Goal: Find contact information: Find contact information

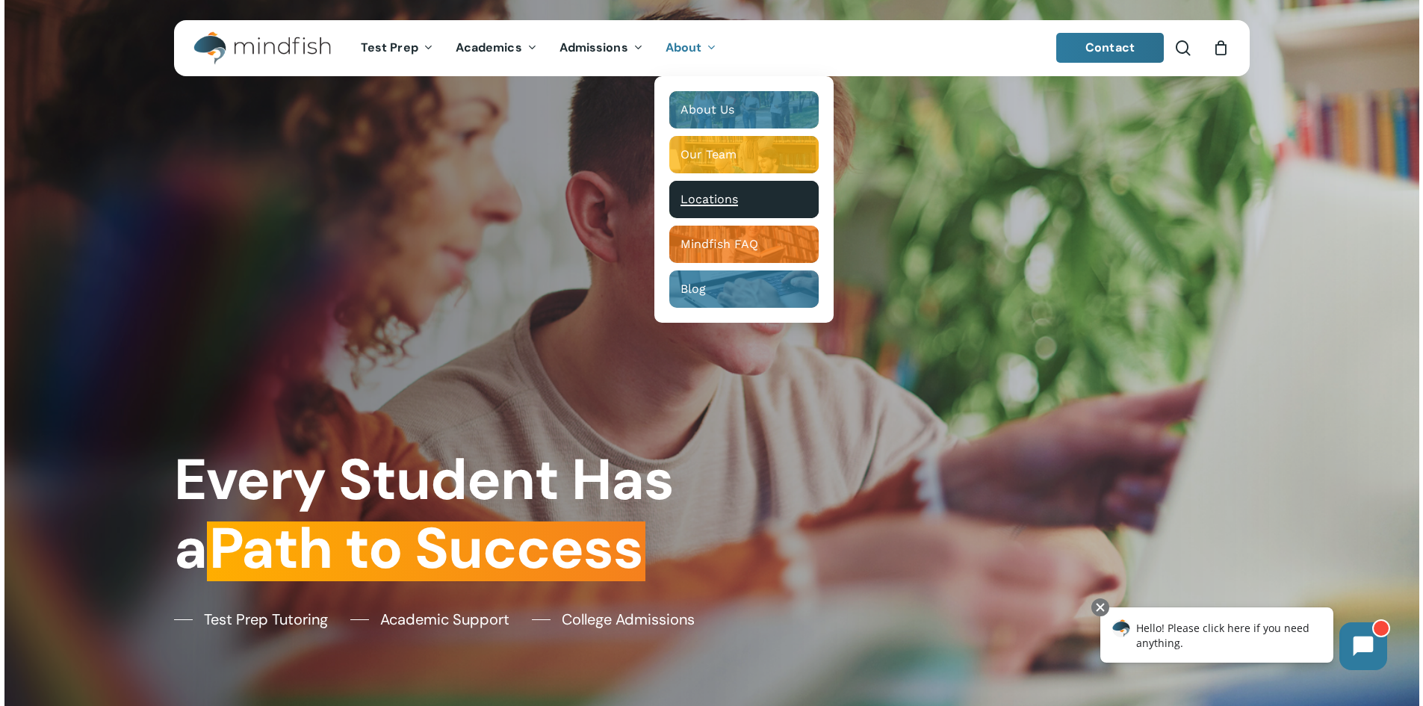
click at [756, 193] on div "Locations" at bounding box center [743, 199] width 127 height 15
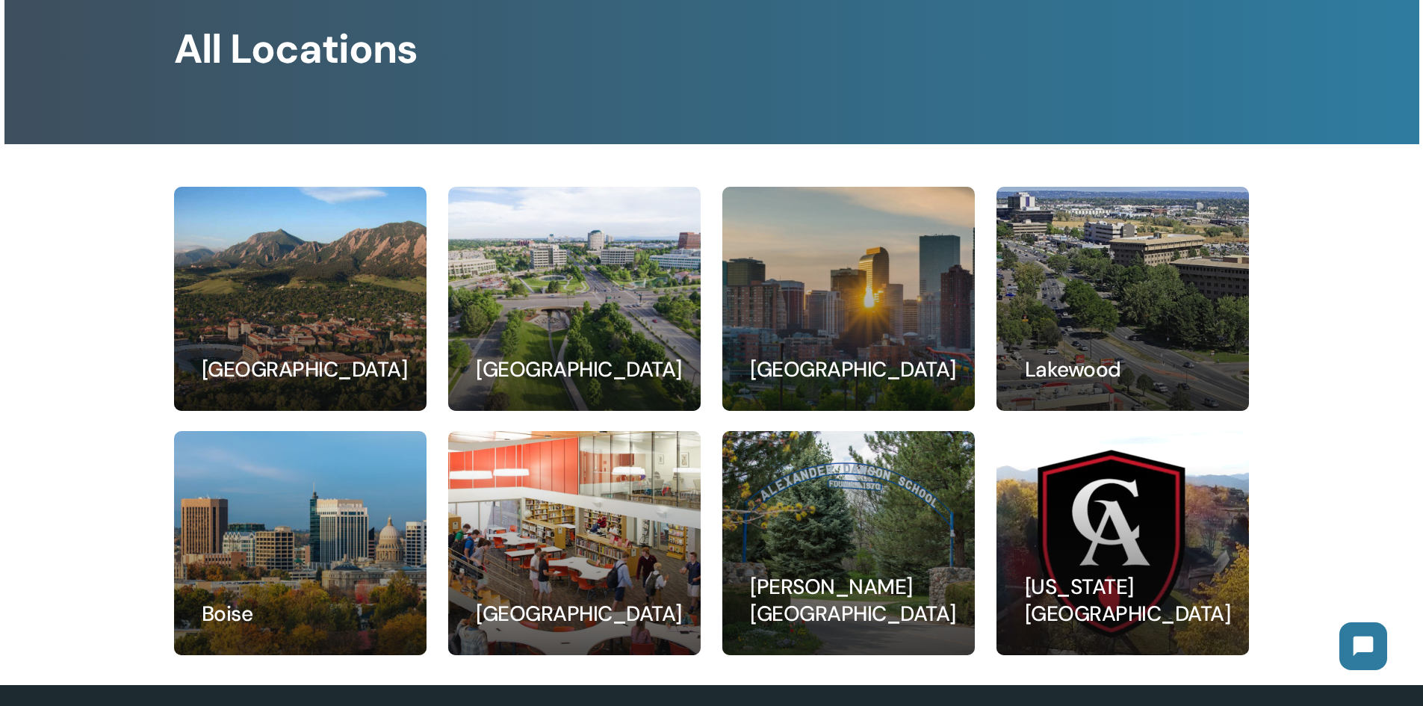
scroll to position [247, 0]
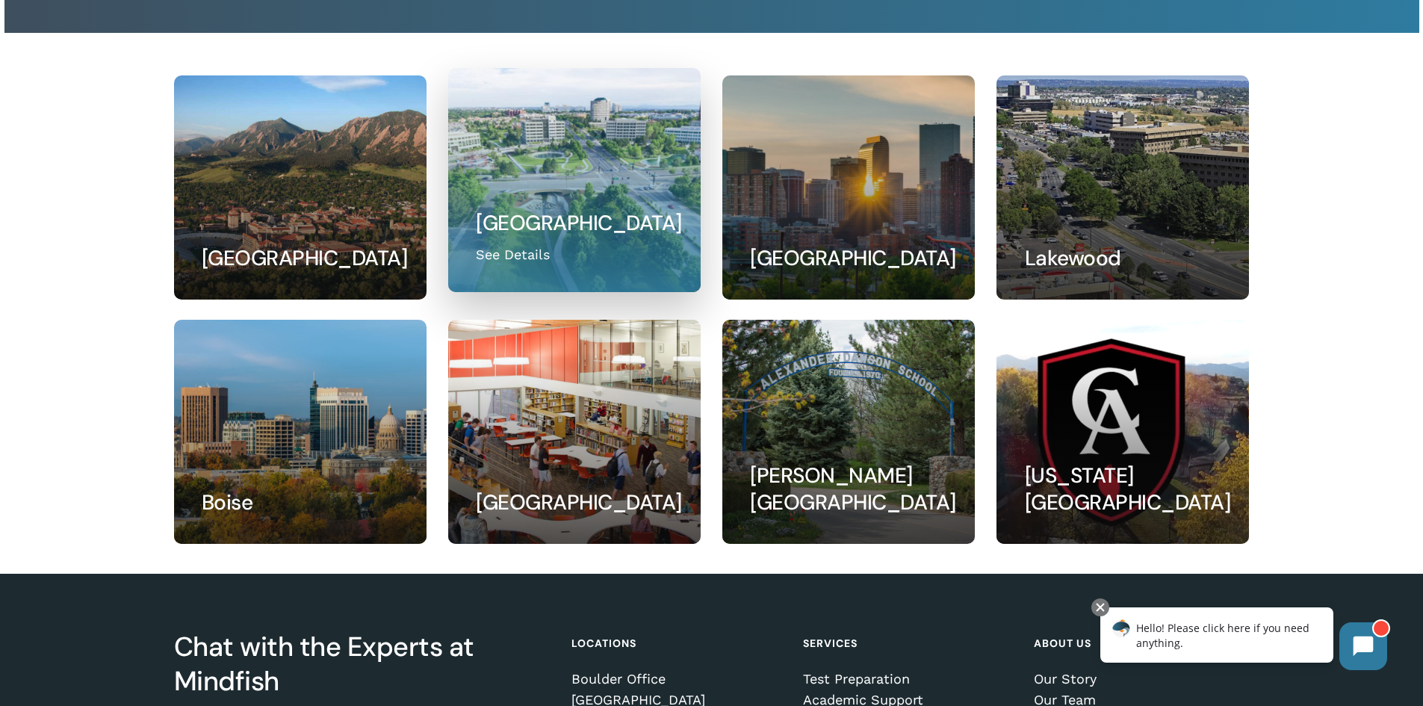
click at [568, 190] on link at bounding box center [574, 180] width 251 height 223
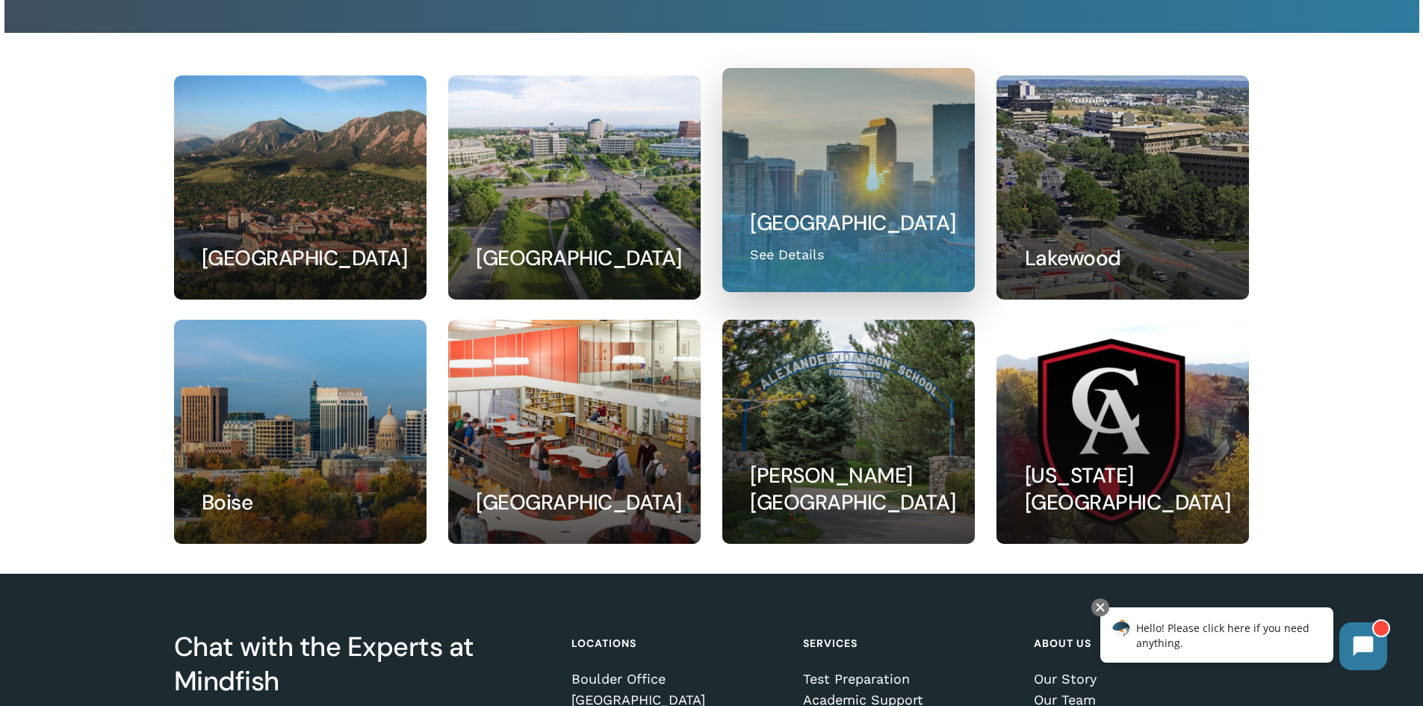
drag, startPoint x: 798, startPoint y: 184, endPoint x: 856, endPoint y: 191, distance: 58.6
click at [856, 191] on link at bounding box center [848, 180] width 251 height 223
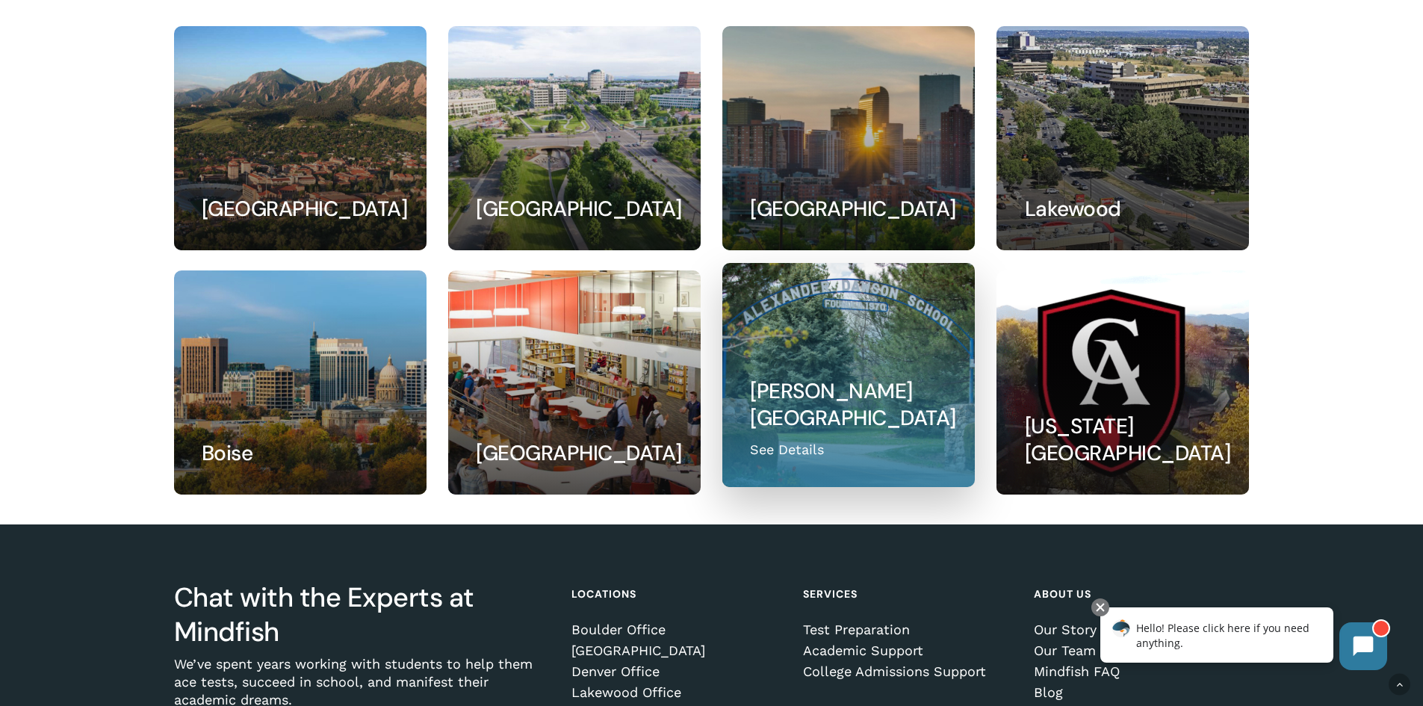
scroll to position [299, 0]
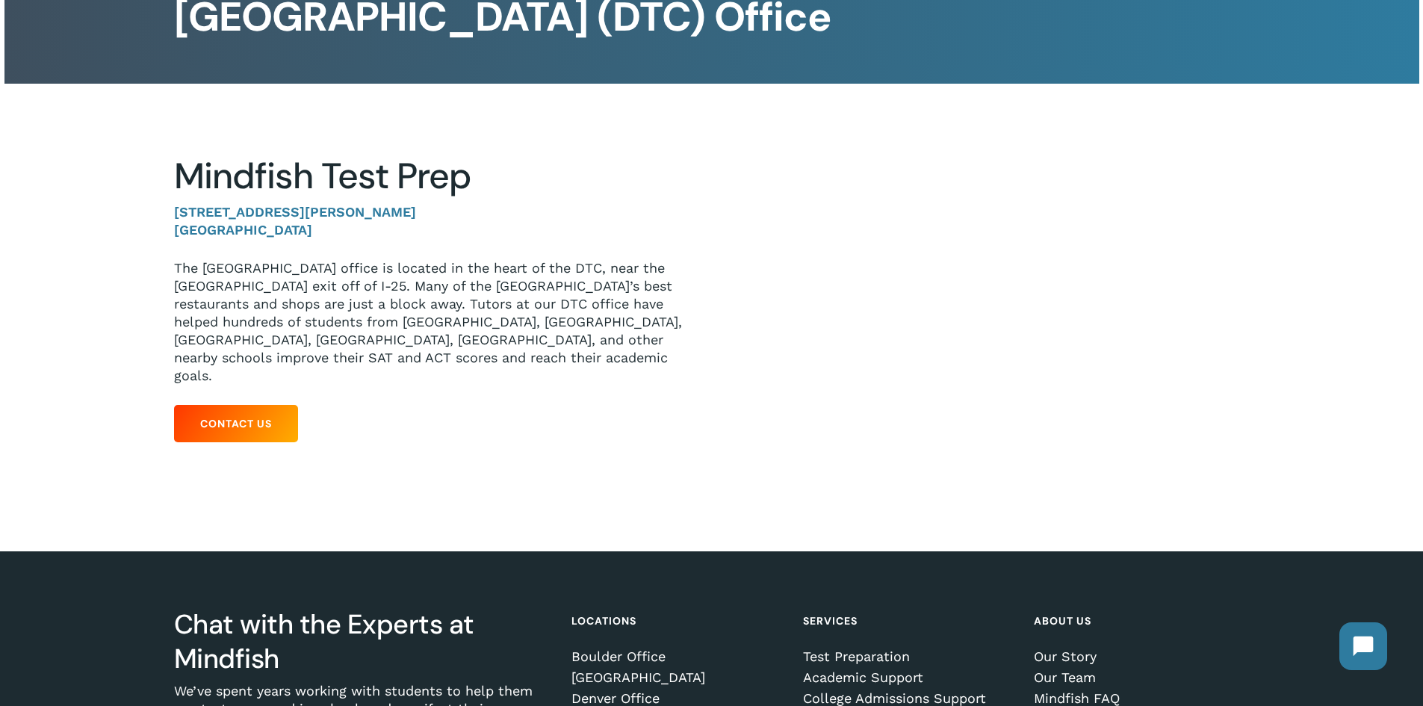
scroll to position [149, 0]
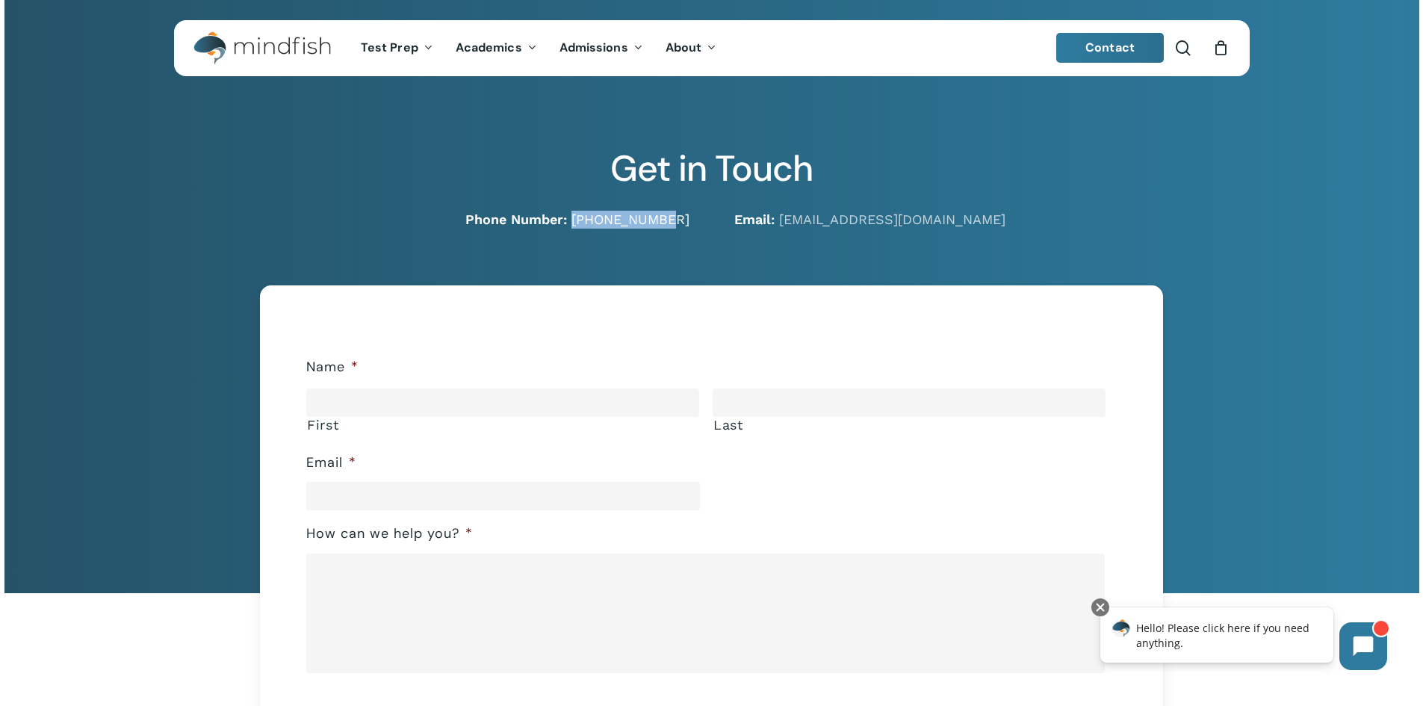
drag, startPoint x: 702, startPoint y: 215, endPoint x: 601, endPoint y: 224, distance: 101.2
click at [601, 224] on div "Phone Number: 720-204-1041" at bounding box center [432, 220] width 560 height 18
copy link "[PHONE_NUMBER]"
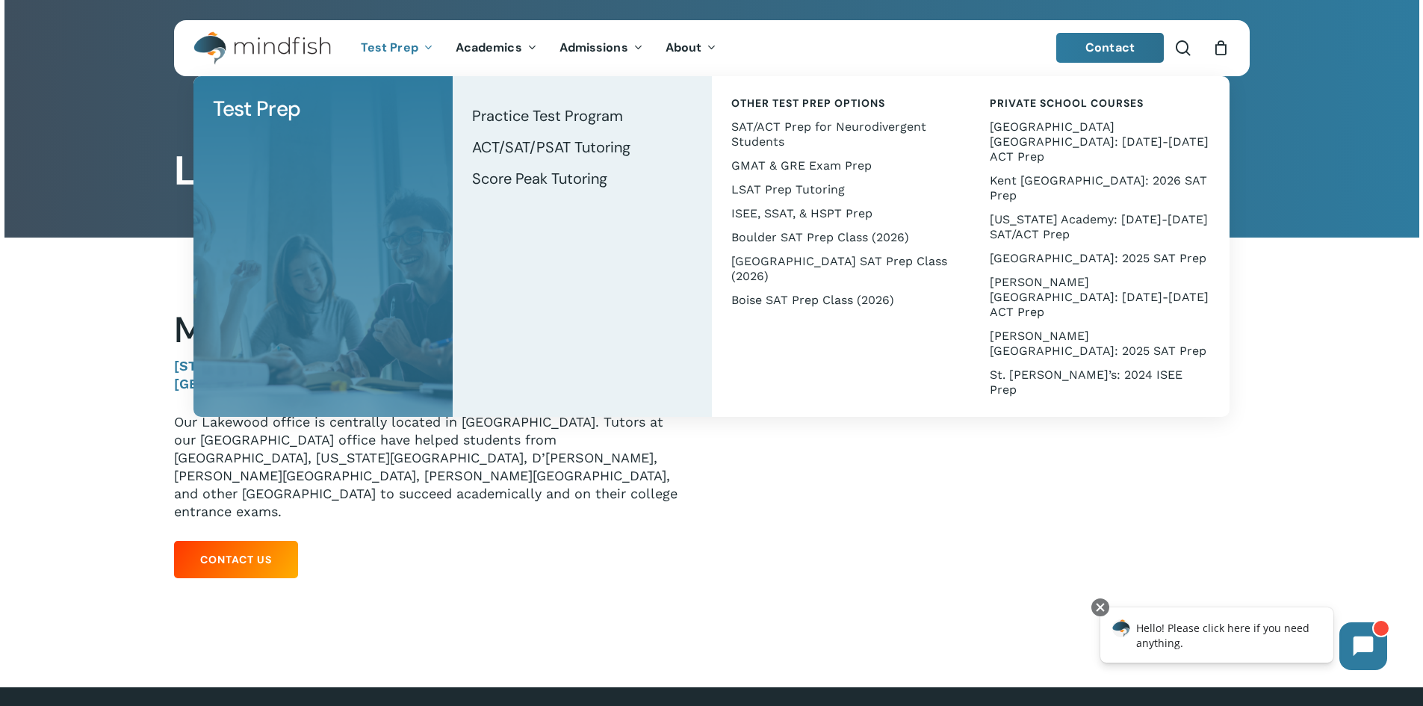
click at [229, 51] on img "Main Menu" at bounding box center [254, 48] width 122 height 34
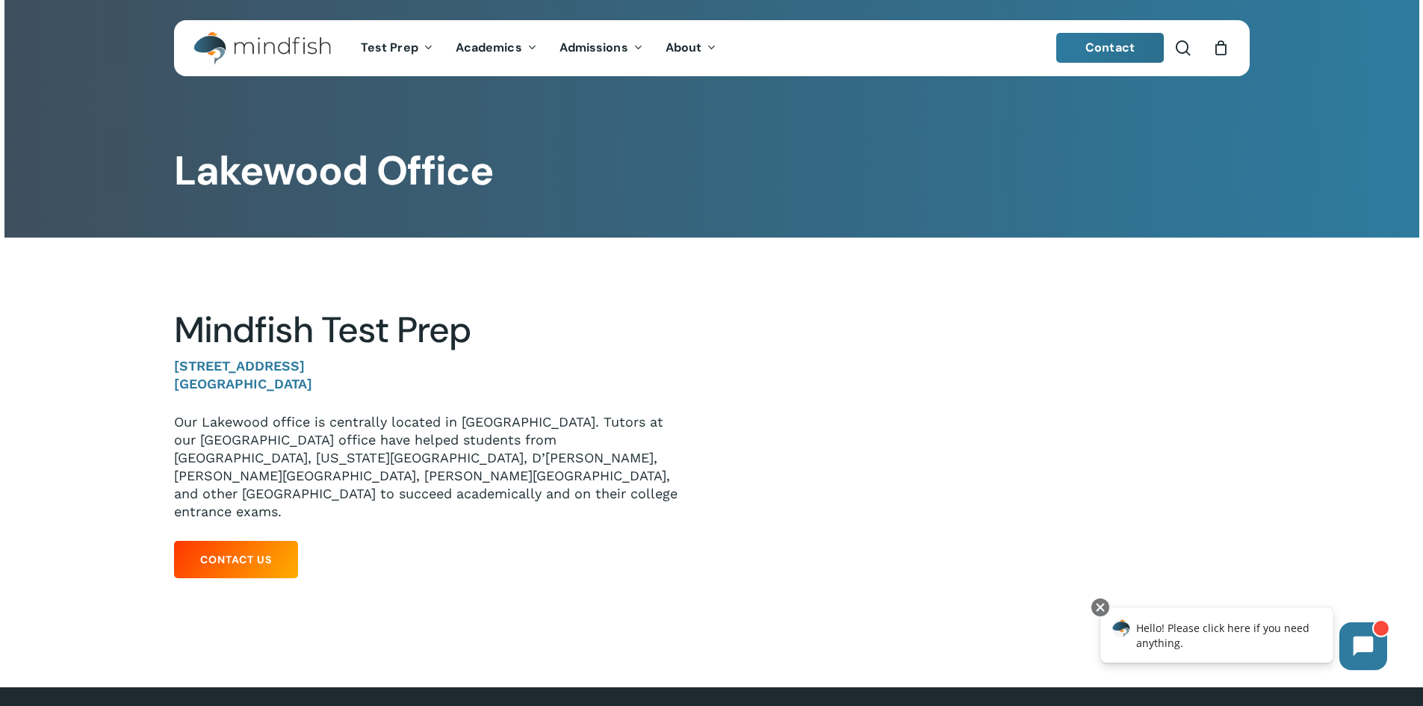
click at [203, 55] on img "Main Menu" at bounding box center [254, 48] width 122 height 34
